Goal: Check status: Check status

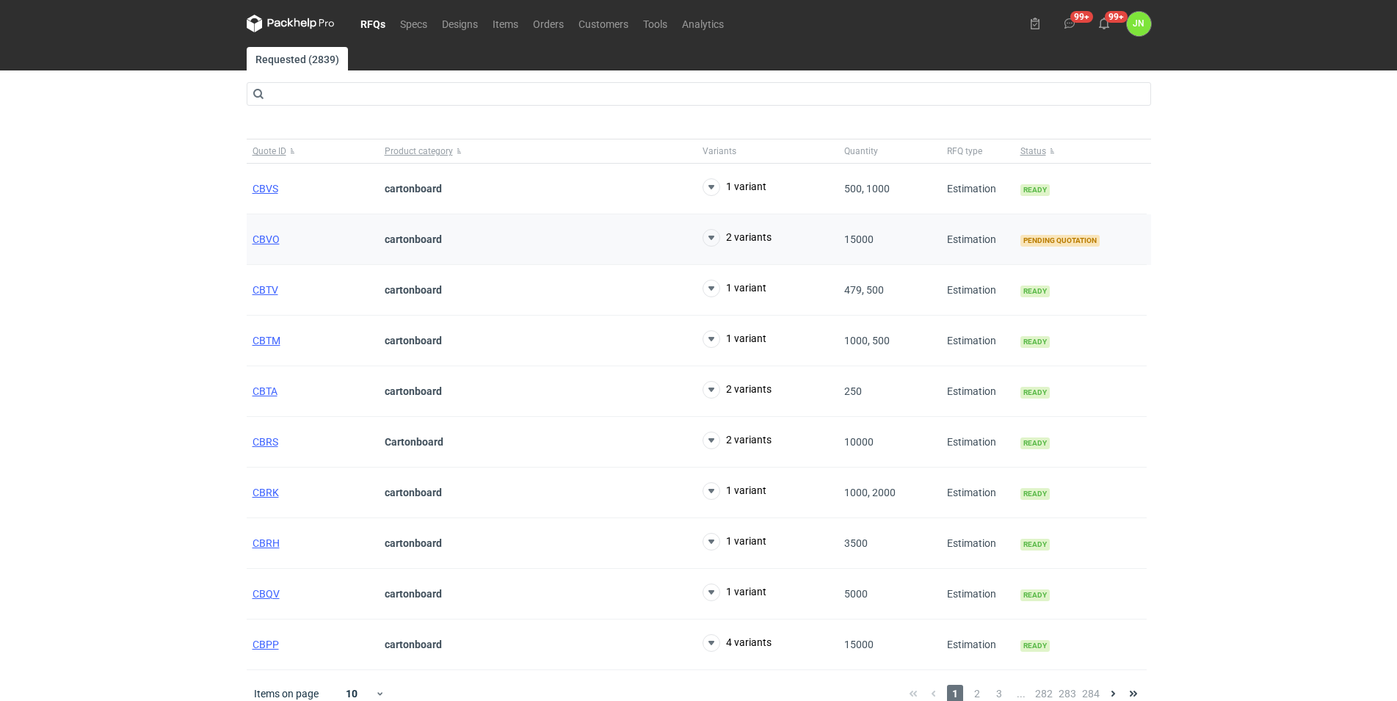
click at [265, 246] on div "CBVO" at bounding box center [313, 239] width 132 height 51
click at [264, 241] on span "CBVO" at bounding box center [266, 239] width 27 height 12
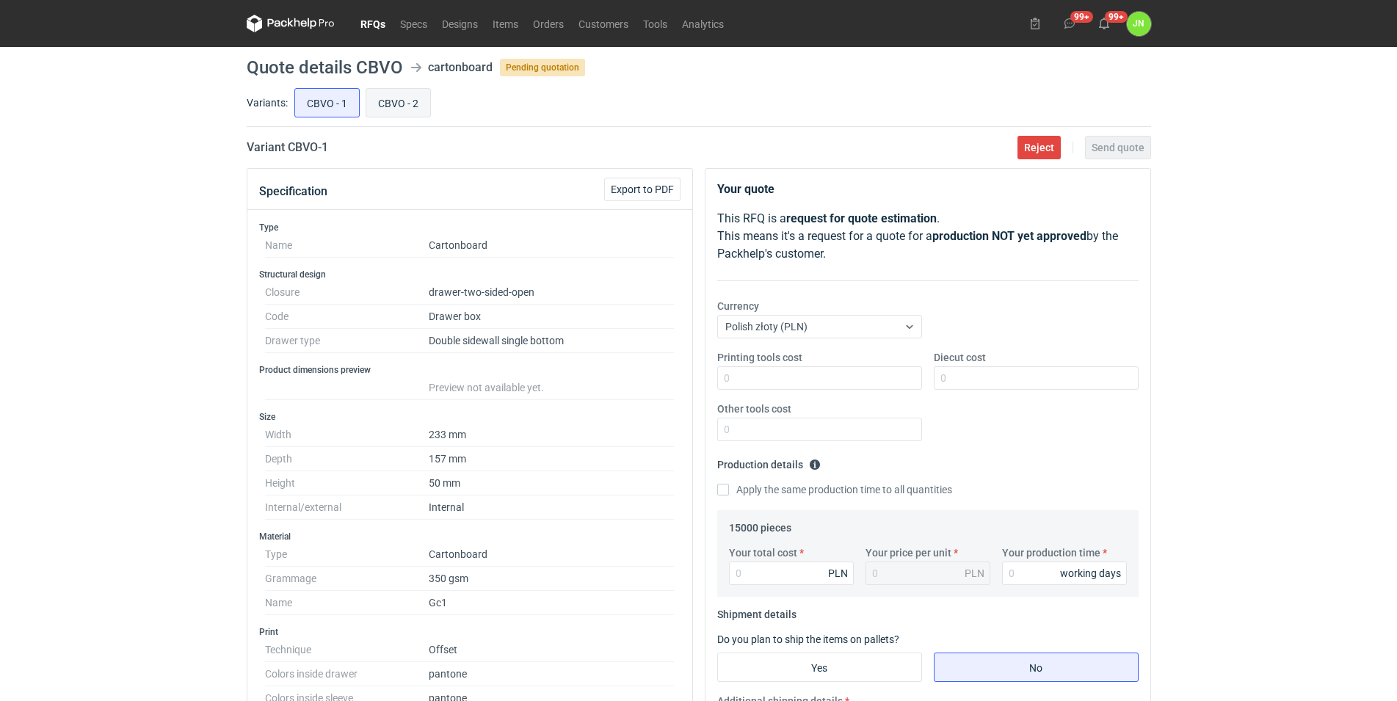
click at [390, 101] on input "CBVO - 2" at bounding box center [398, 103] width 64 height 28
radio input "true"
click at [316, 91] on input "CBVO - 1" at bounding box center [327, 103] width 64 height 28
radio input "true"
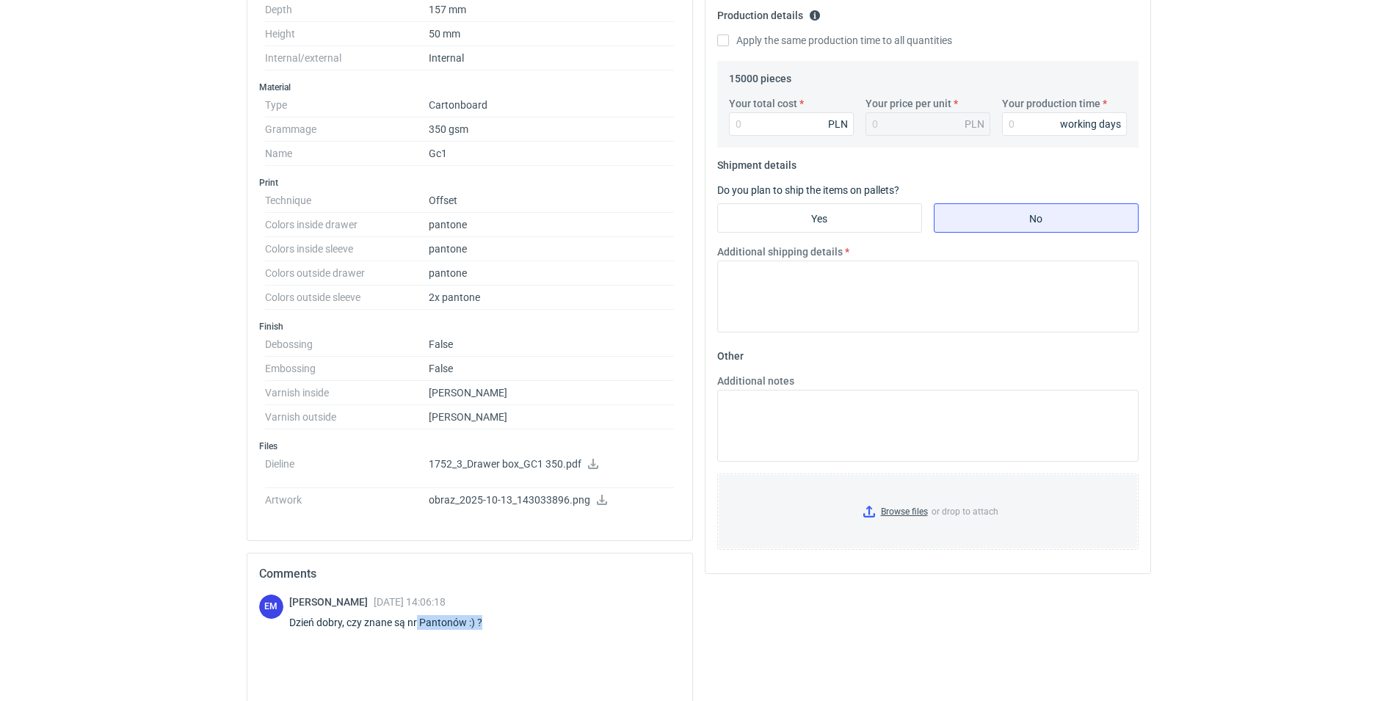
drag, startPoint x: 417, startPoint y: 618, endPoint x: 496, endPoint y: 633, distance: 80.1
click at [496, 633] on div "[PERSON_NAME] [DATE] 14:06:18 Dzień [PERSON_NAME], czy znane są nr Pantonów :) ?" at bounding box center [394, 615] width 211 height 41
click at [495, 633] on div "[PERSON_NAME] [DATE] 14:06:18 Dzień [PERSON_NAME], czy znane są nr Pantonów :) ?" at bounding box center [394, 615] width 211 height 41
drag, startPoint x: 425, startPoint y: 228, endPoint x: 464, endPoint y: 271, distance: 57.7
click at [464, 271] on dl "Technique Offset Colors inside drawer pantone Colors inside sleeve pantone Colo…" at bounding box center [470, 249] width 410 height 121
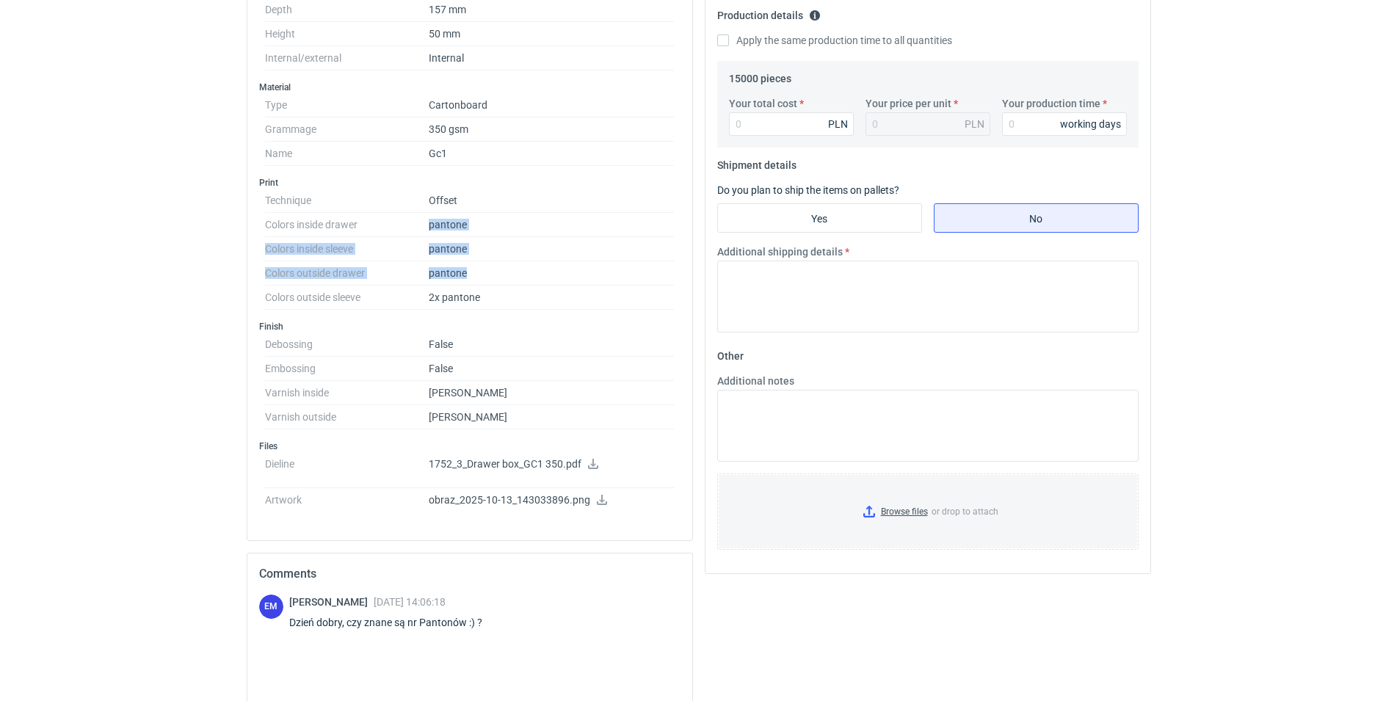
click at [464, 271] on dd "pantone" at bounding box center [552, 273] width 246 height 24
drag, startPoint x: 464, startPoint y: 271, endPoint x: 432, endPoint y: 247, distance: 40.4
click at [432, 247] on dl "Technique Offset Colors inside drawer pantone Colors inside sleeve pantone Colo…" at bounding box center [470, 249] width 410 height 121
click at [432, 247] on dd "pantone" at bounding box center [552, 249] width 246 height 24
drag, startPoint x: 432, startPoint y: 247, endPoint x: 458, endPoint y: 247, distance: 26.4
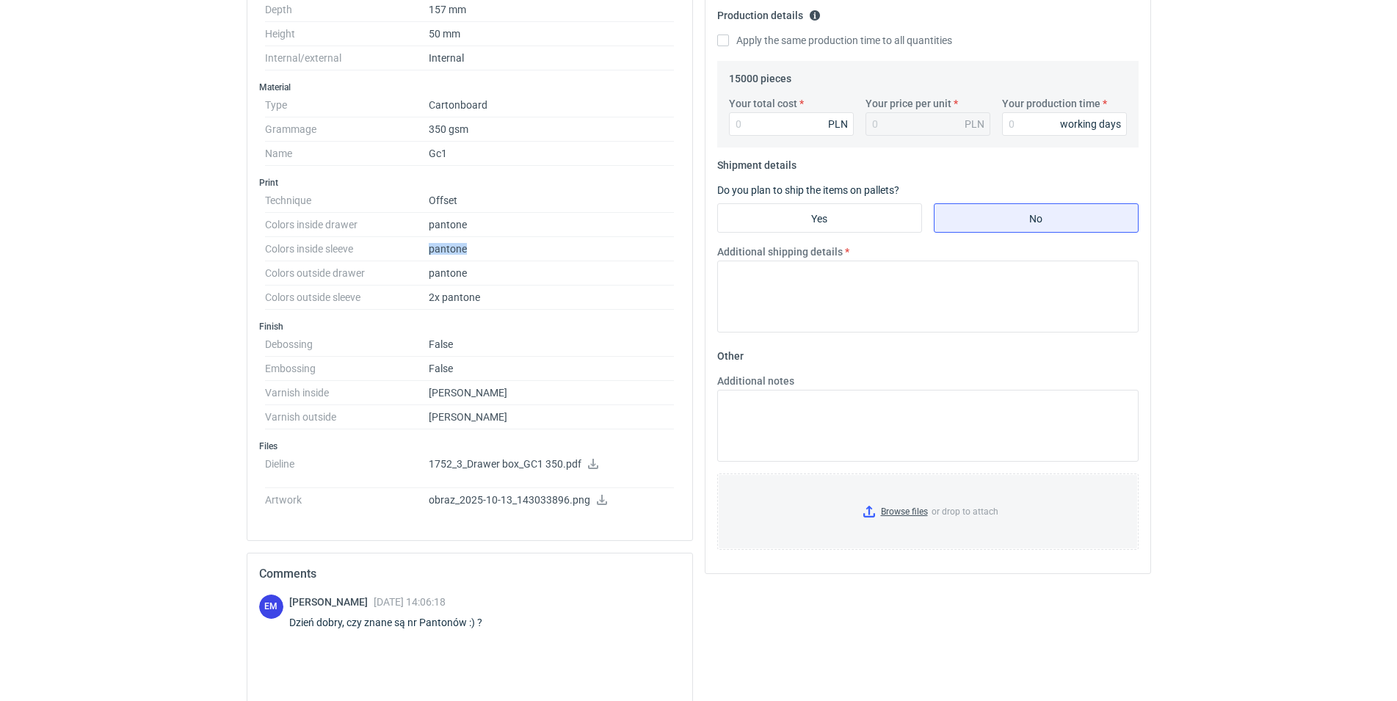
click at [458, 247] on dd "pantone" at bounding box center [552, 249] width 246 height 24
drag, startPoint x: 463, startPoint y: 218, endPoint x: 407, endPoint y: 221, distance: 56.6
click at [407, 221] on dl "Technique Offset Colors inside drawer pantone Colors inside sleeve pantone Colo…" at bounding box center [470, 249] width 410 height 121
drag, startPoint x: 430, startPoint y: 246, endPoint x: 510, endPoint y: 248, distance: 80.8
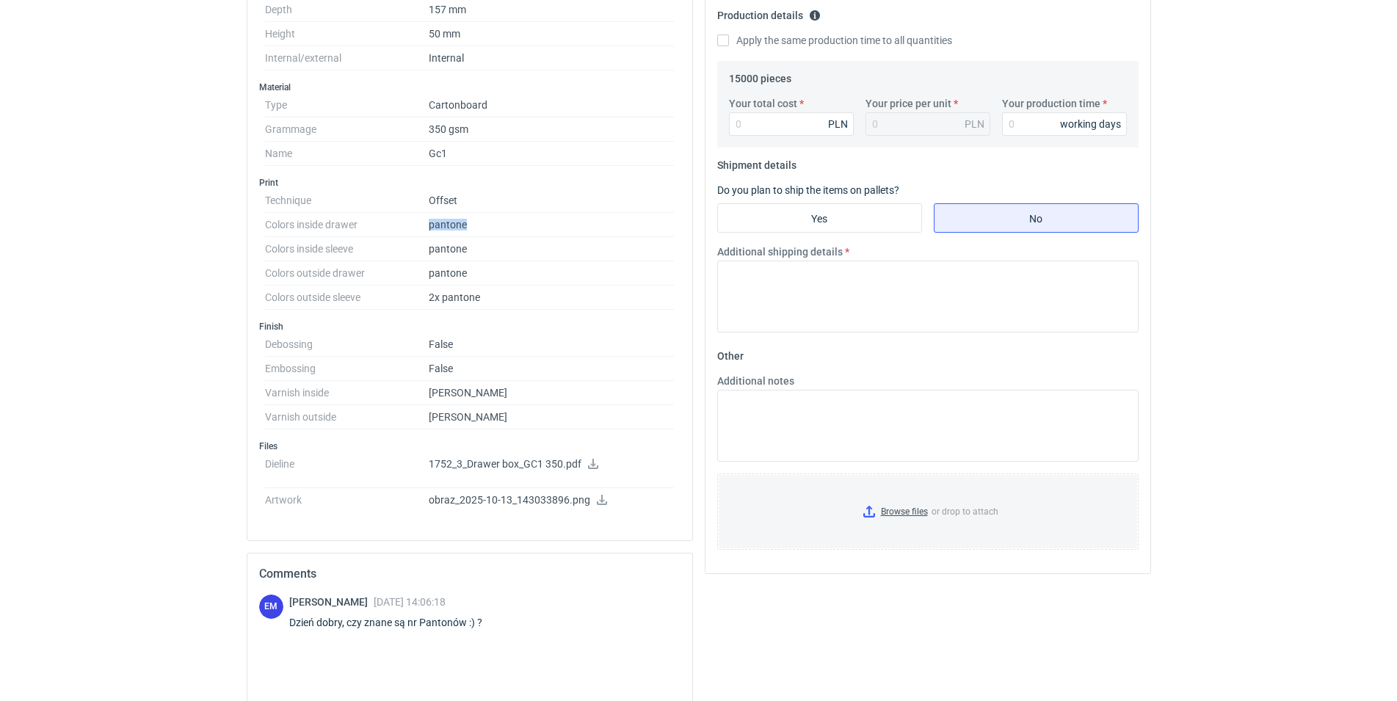
click at [510, 248] on dl "Technique Offset Colors inside drawer pantone Colors inside sleeve pantone Colo…" at bounding box center [470, 249] width 410 height 121
click at [460, 278] on dd "pantone" at bounding box center [552, 273] width 246 height 24
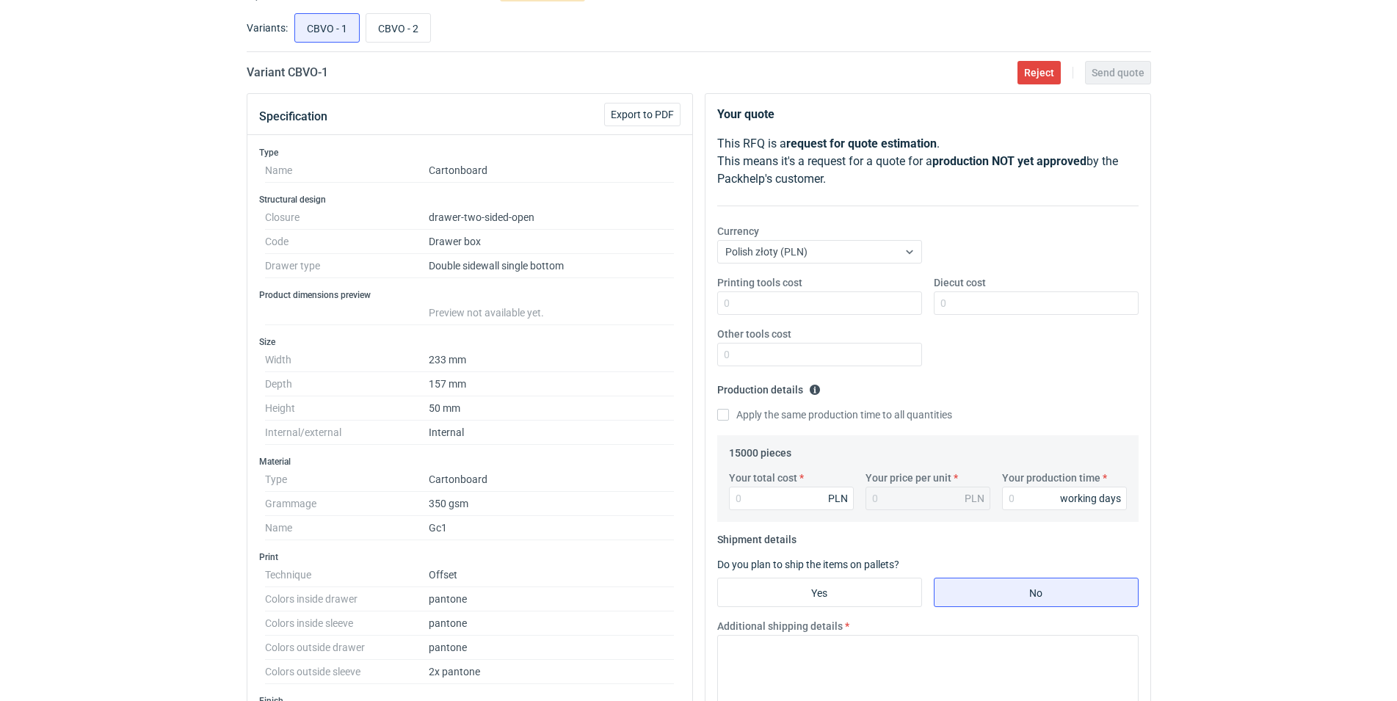
scroll to position [0, 0]
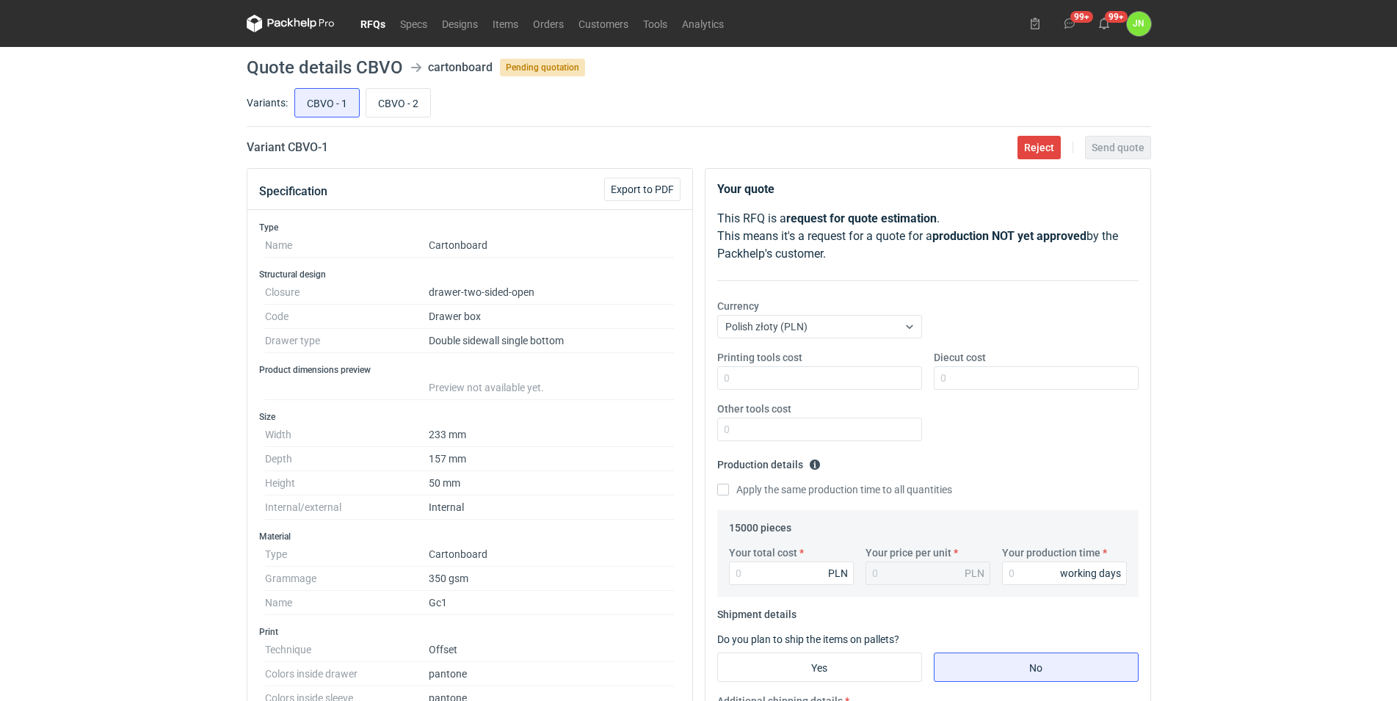
click at [369, 20] on link "RFQs" at bounding box center [373, 24] width 40 height 18
